Goal: Navigation & Orientation: Find specific page/section

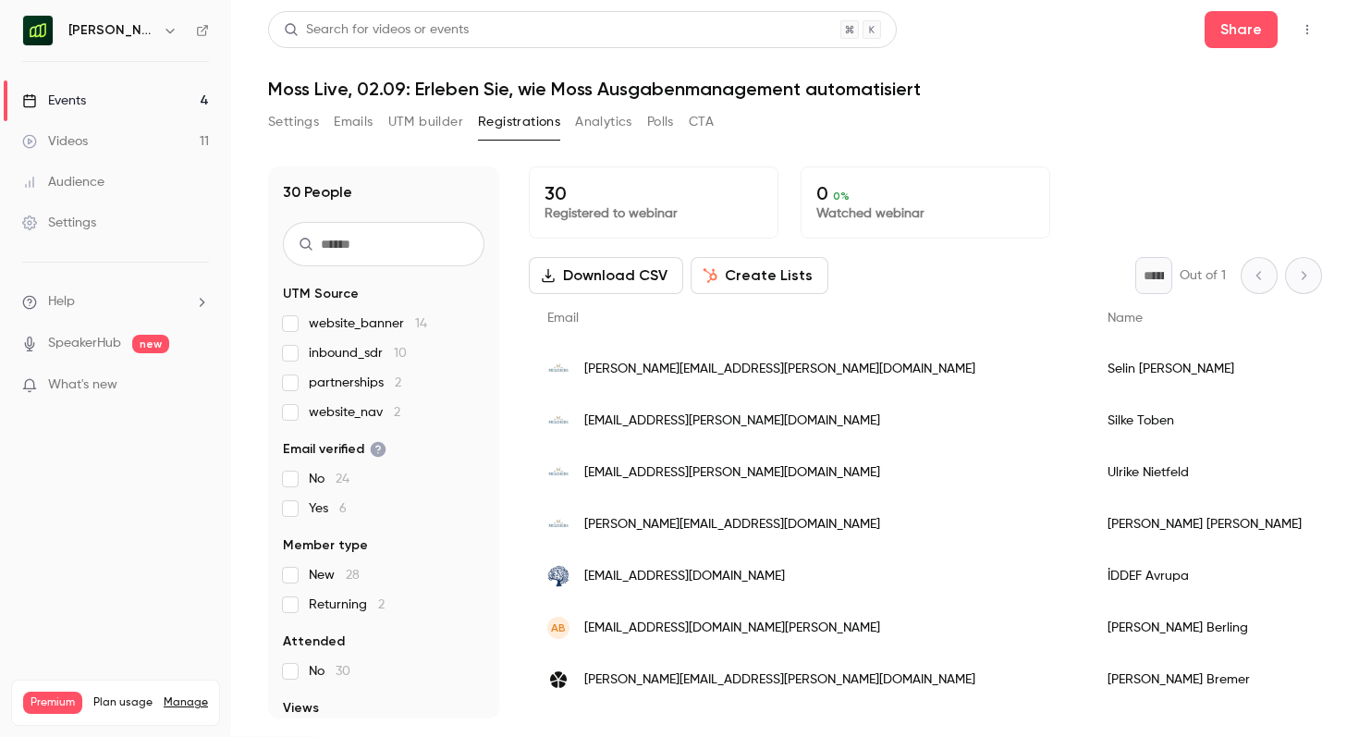
click at [147, 47] on nav "Moss Deutschland Events 4 Videos 11 Audience Settings Help SpeakerHub new What'…" at bounding box center [115, 368] width 231 height 737
click at [145, 28] on h6 "[PERSON_NAME] [GEOGRAPHIC_DATA]" at bounding box center [111, 30] width 87 height 18
click at [165, 33] on icon "button" at bounding box center [170, 30] width 15 height 15
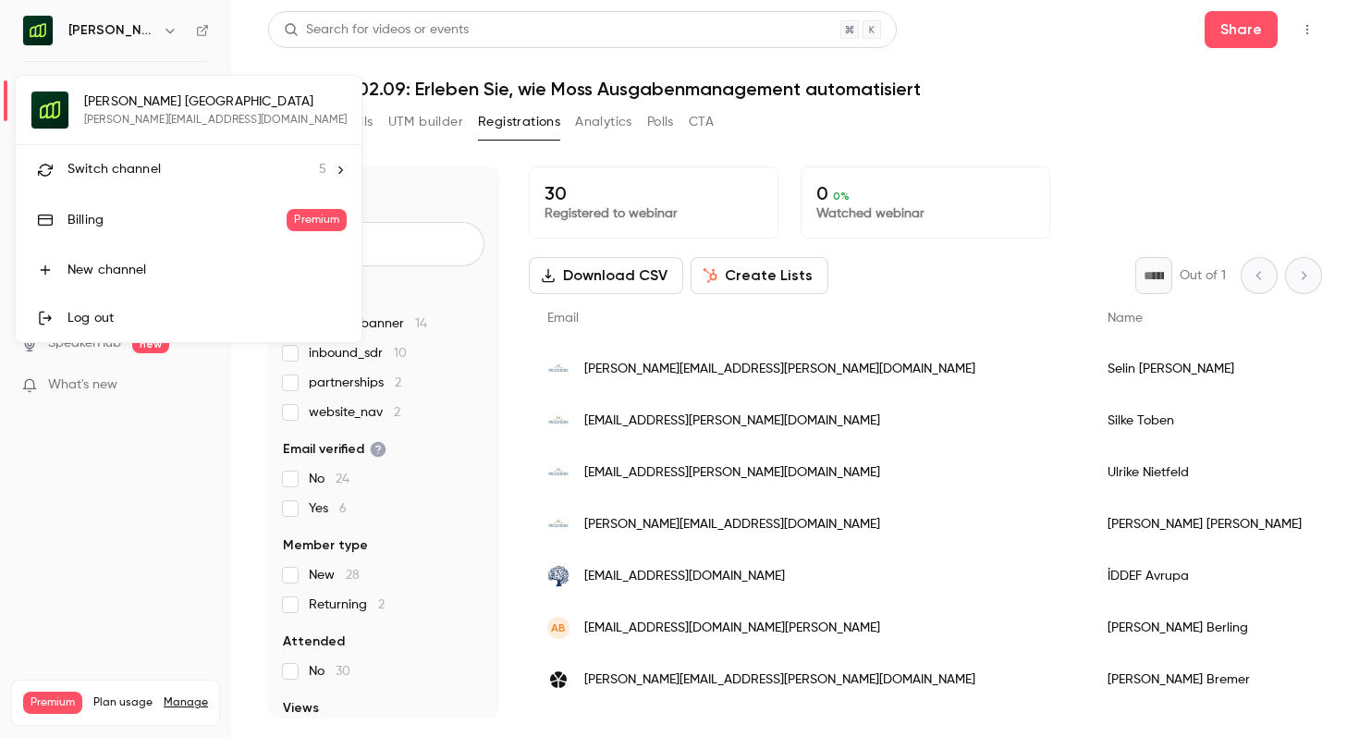
click at [147, 185] on li "Switch channel 5" at bounding box center [189, 169] width 346 height 49
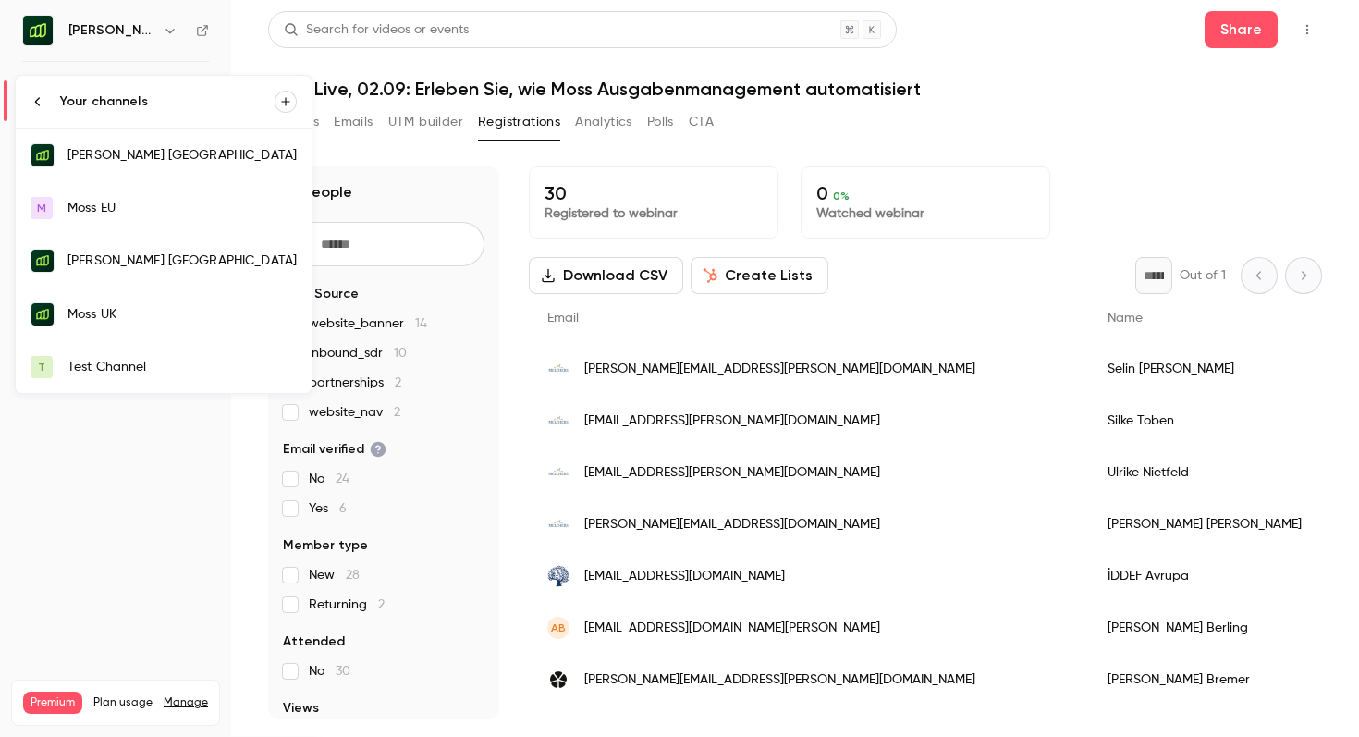
click at [145, 324] on link "Moss UK" at bounding box center [164, 315] width 296 height 54
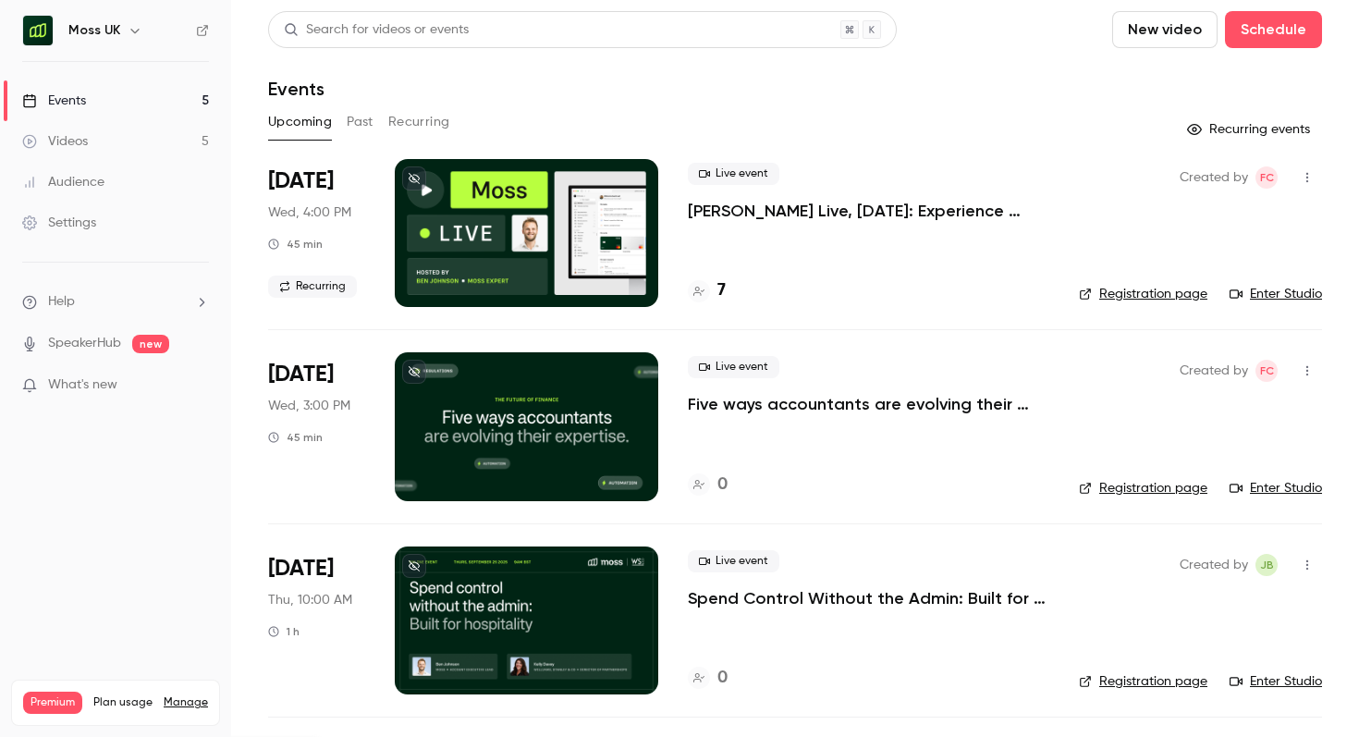
click at [726, 289] on div "7" at bounding box center [868, 290] width 361 height 25
click at [721, 290] on h4 "7" at bounding box center [721, 290] width 8 height 25
